Goal: Information Seeking & Learning: Learn about a topic

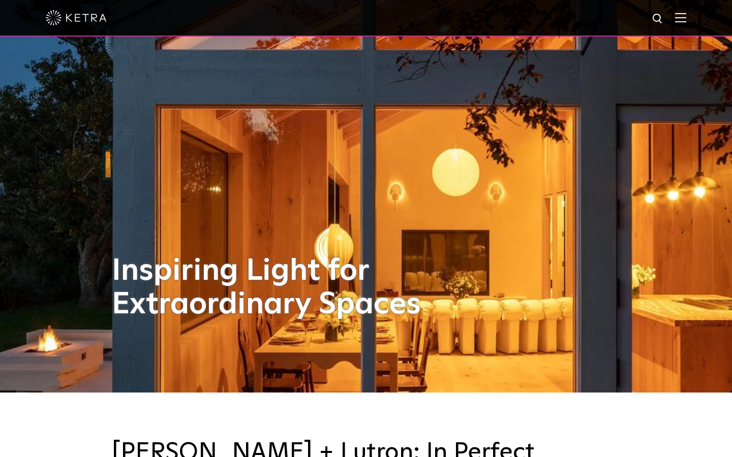
scroll to position [78, 0]
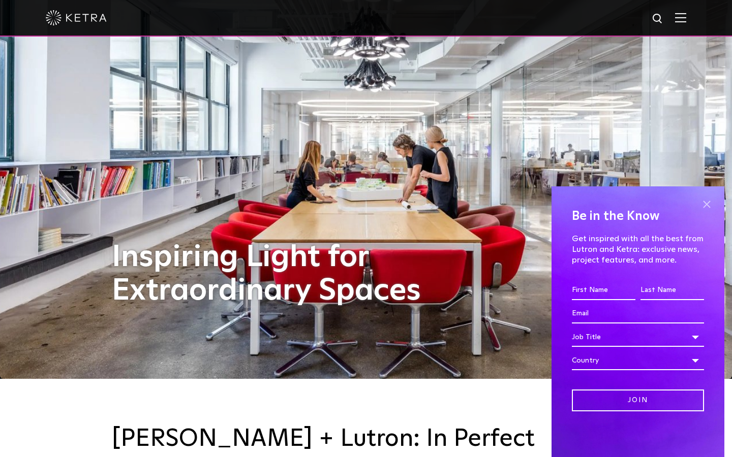
click at [707, 205] on span at bounding box center [706, 204] width 15 height 15
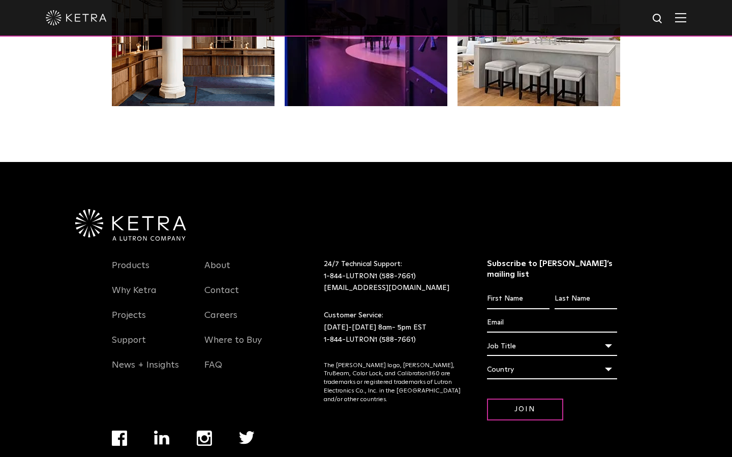
scroll to position [2133, 0]
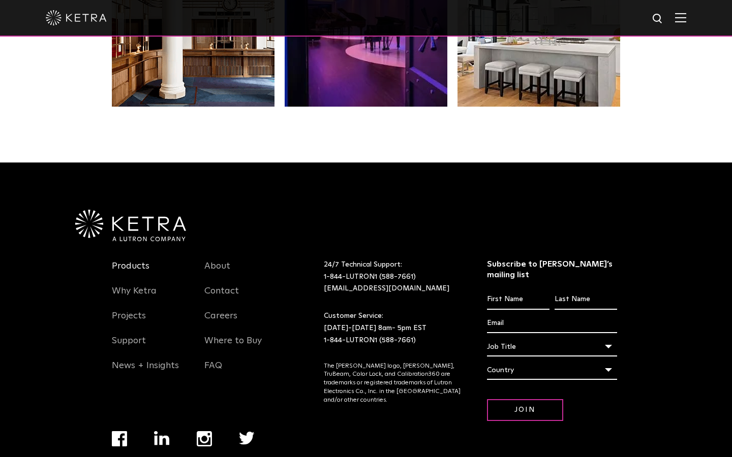
click at [137, 261] on link "Products" at bounding box center [131, 272] width 38 height 23
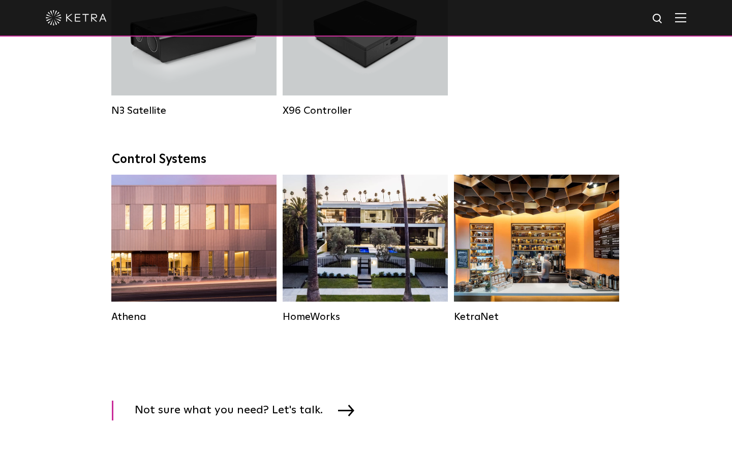
scroll to position [1414, 0]
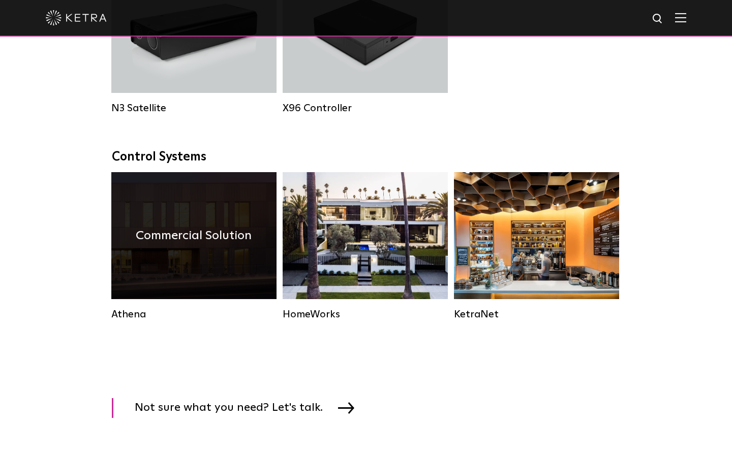
click at [192, 250] on div "Commercial Solution" at bounding box center [193, 235] width 165 height 127
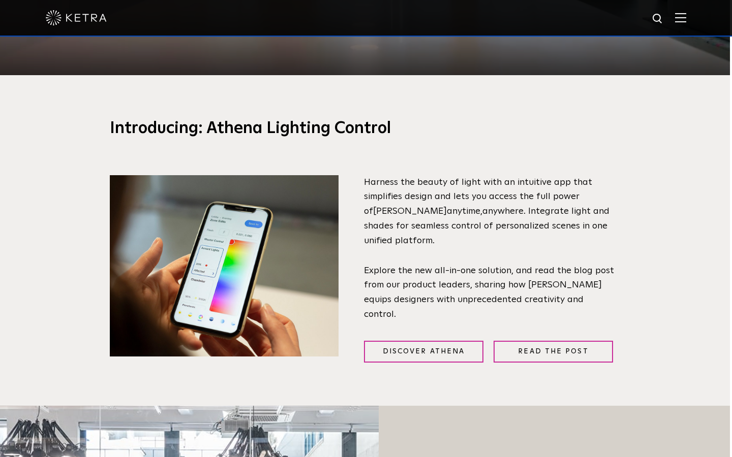
scroll to position [384, 2]
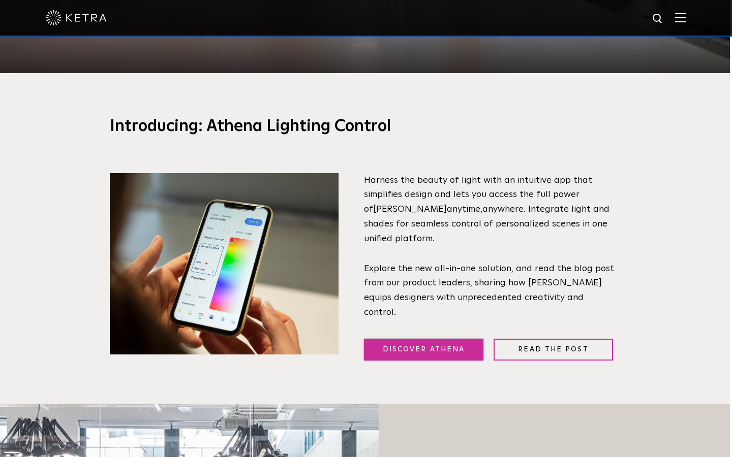
click at [448, 339] on link "Discover Athena" at bounding box center [423, 350] width 119 height 22
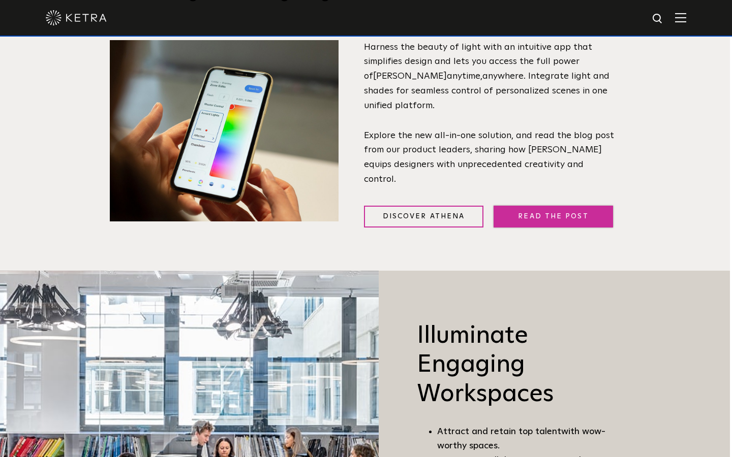
scroll to position [517, 2]
click at [538, 206] on link "Read the Post" at bounding box center [552, 217] width 119 height 22
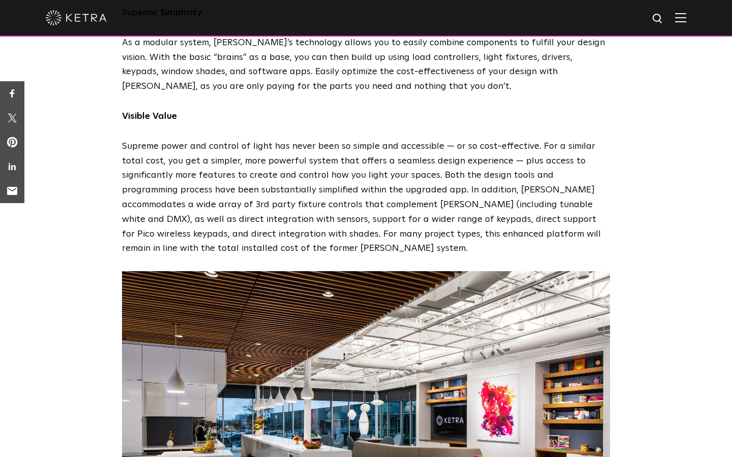
scroll to position [865, 0]
